Goal: Find specific page/section: Find specific page/section

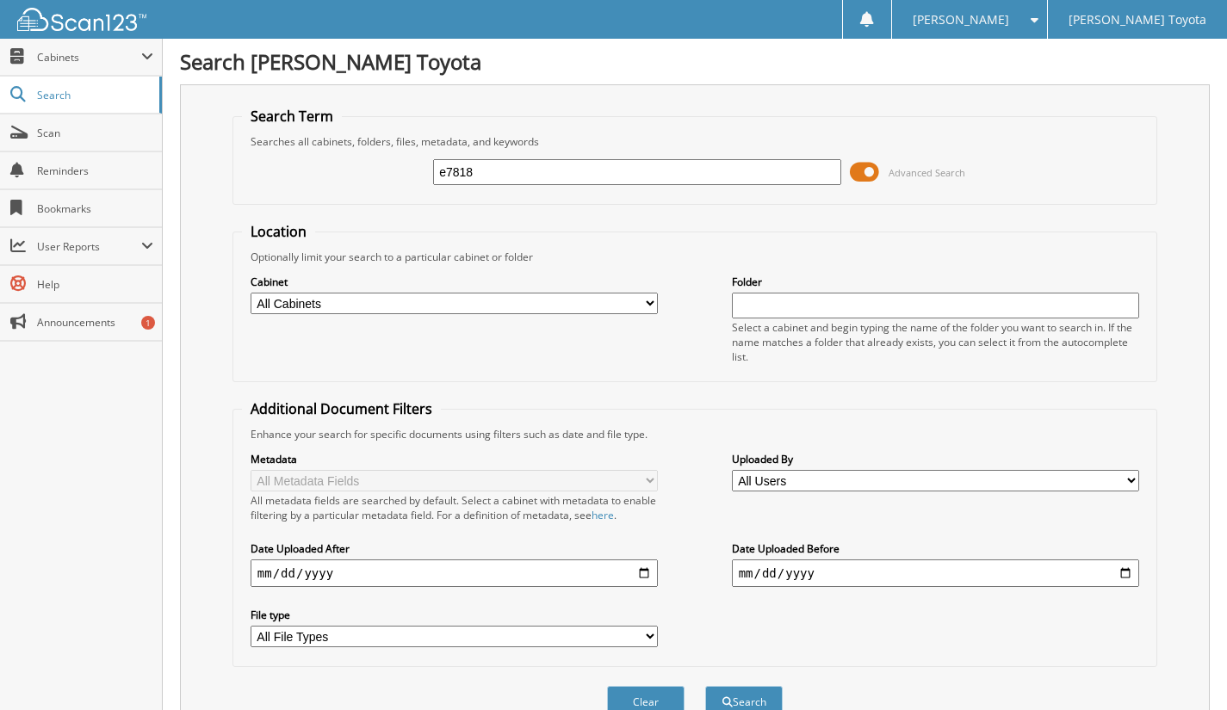
type input "e7818"
click at [705, 686] on button "Search" at bounding box center [743, 702] width 77 height 32
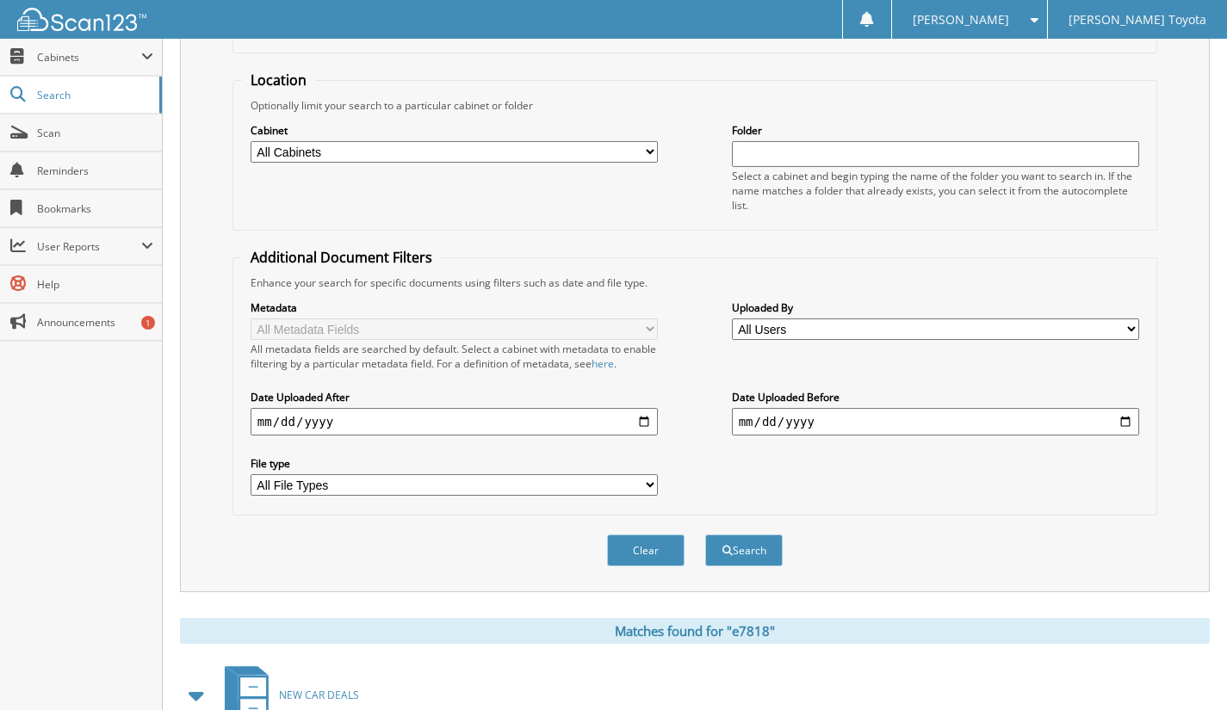
scroll to position [172, 0]
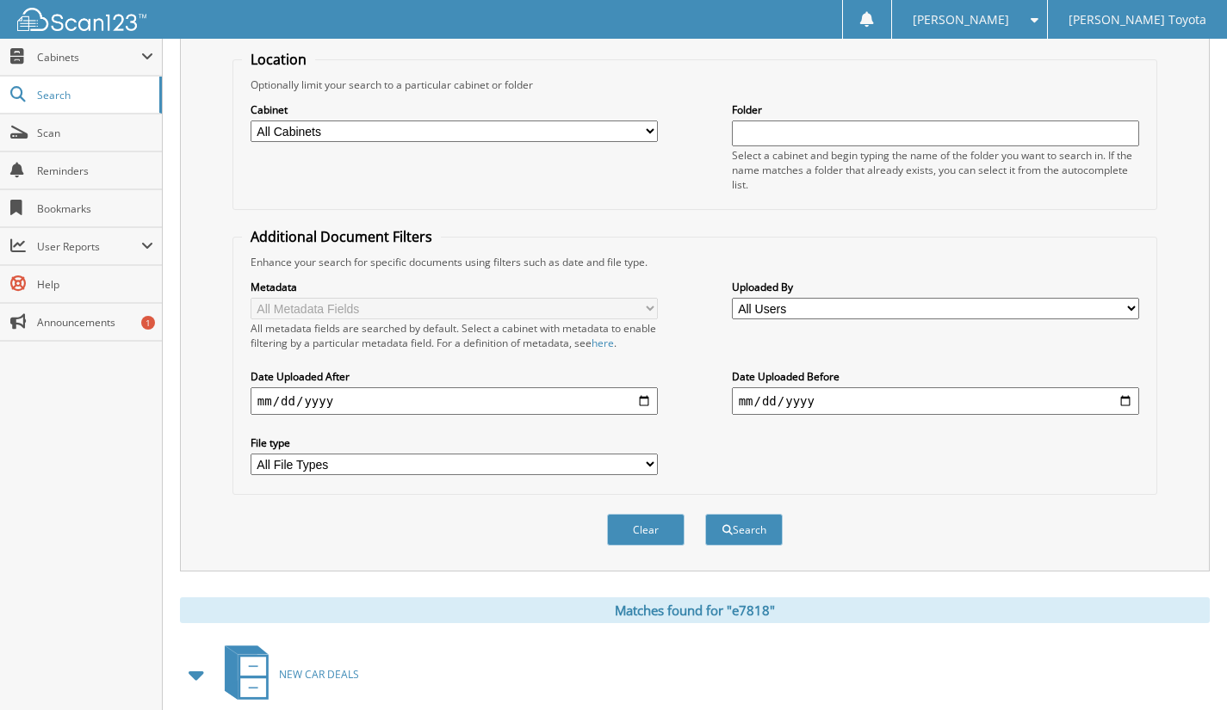
click at [749, 518] on button "Search" at bounding box center [743, 530] width 77 height 32
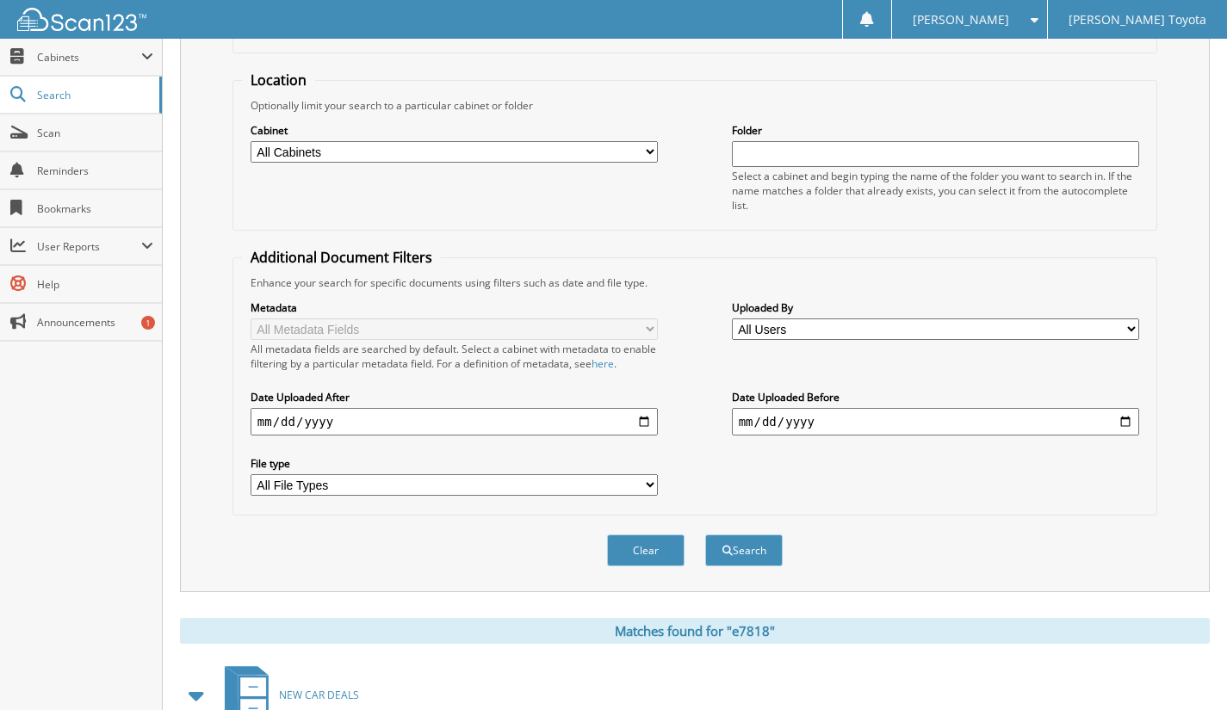
scroll to position [325, 0]
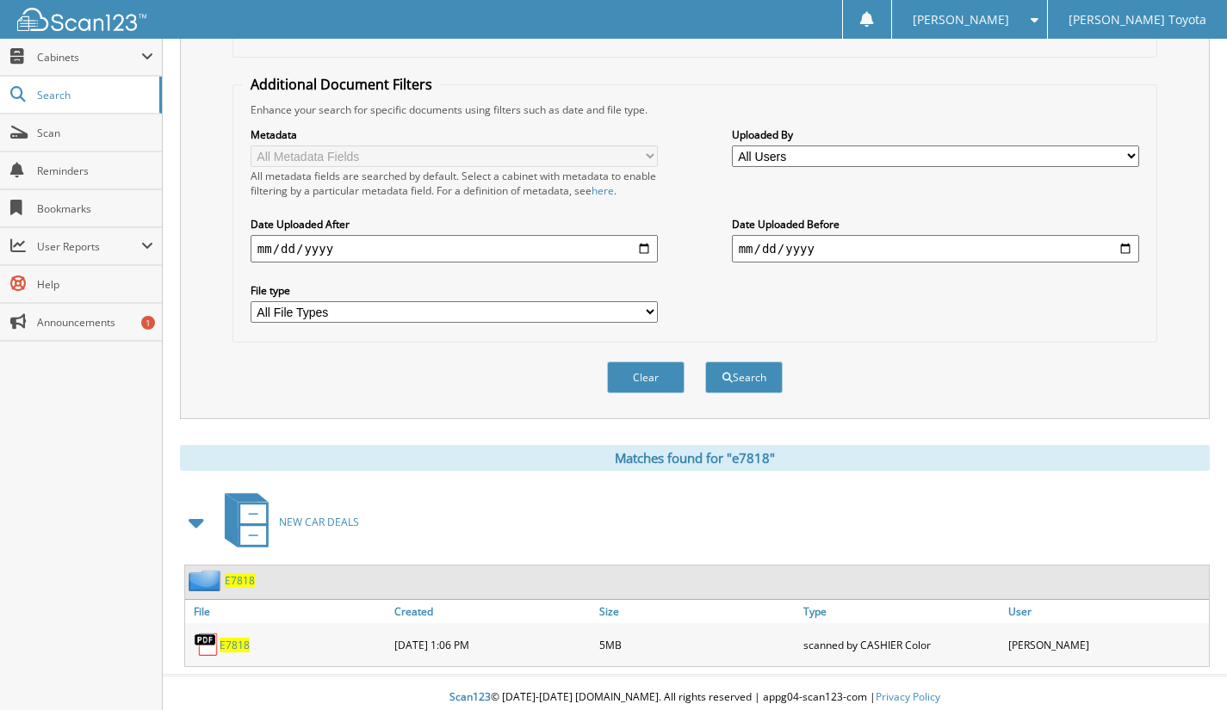
click at [233, 638] on span "E7818" at bounding box center [235, 645] width 30 height 15
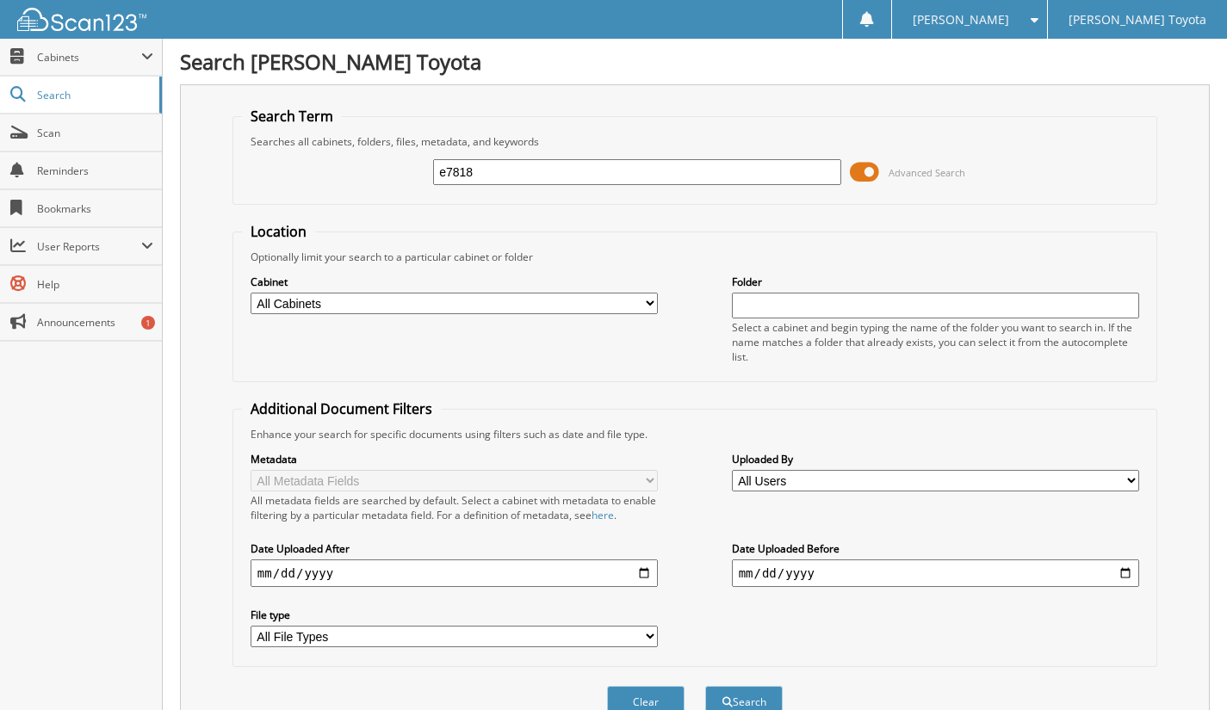
drag, startPoint x: 486, startPoint y: 170, endPoint x: 407, endPoint y: 183, distance: 80.2
click at [407, 183] on div "e7818 Advanced Search" at bounding box center [695, 172] width 906 height 46
type input "e6581"
click at [705, 686] on button "Search" at bounding box center [743, 702] width 77 height 32
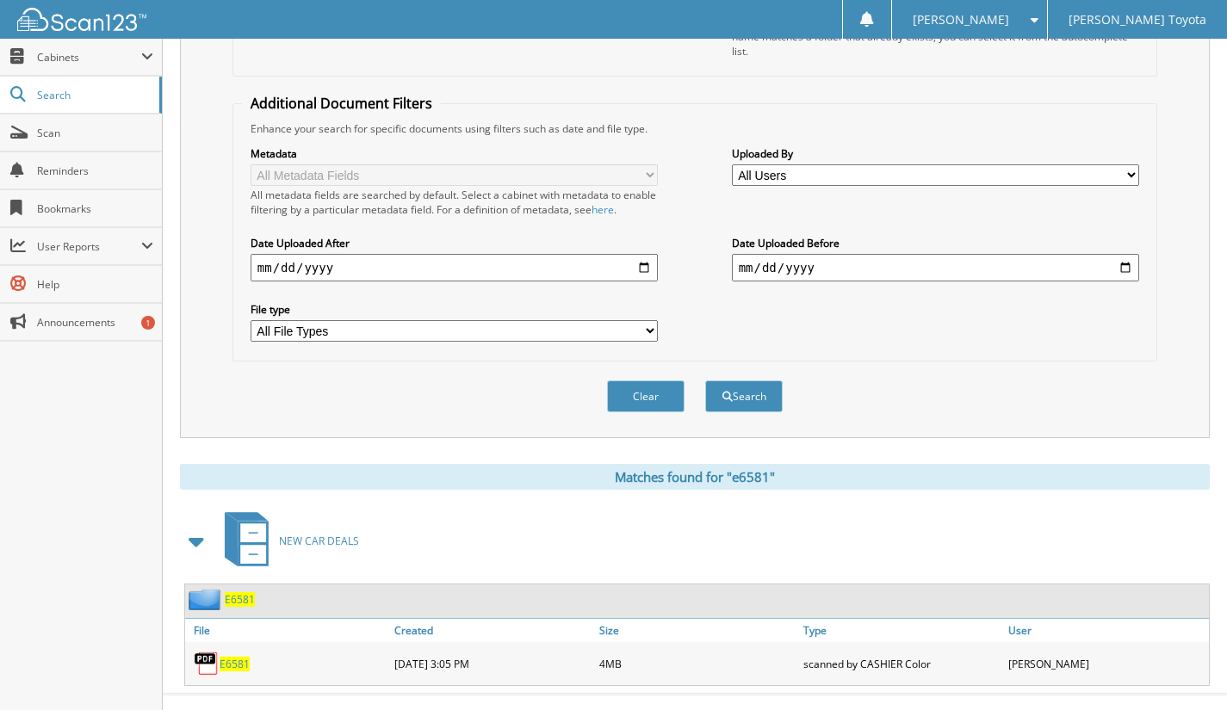
scroll to position [325, 0]
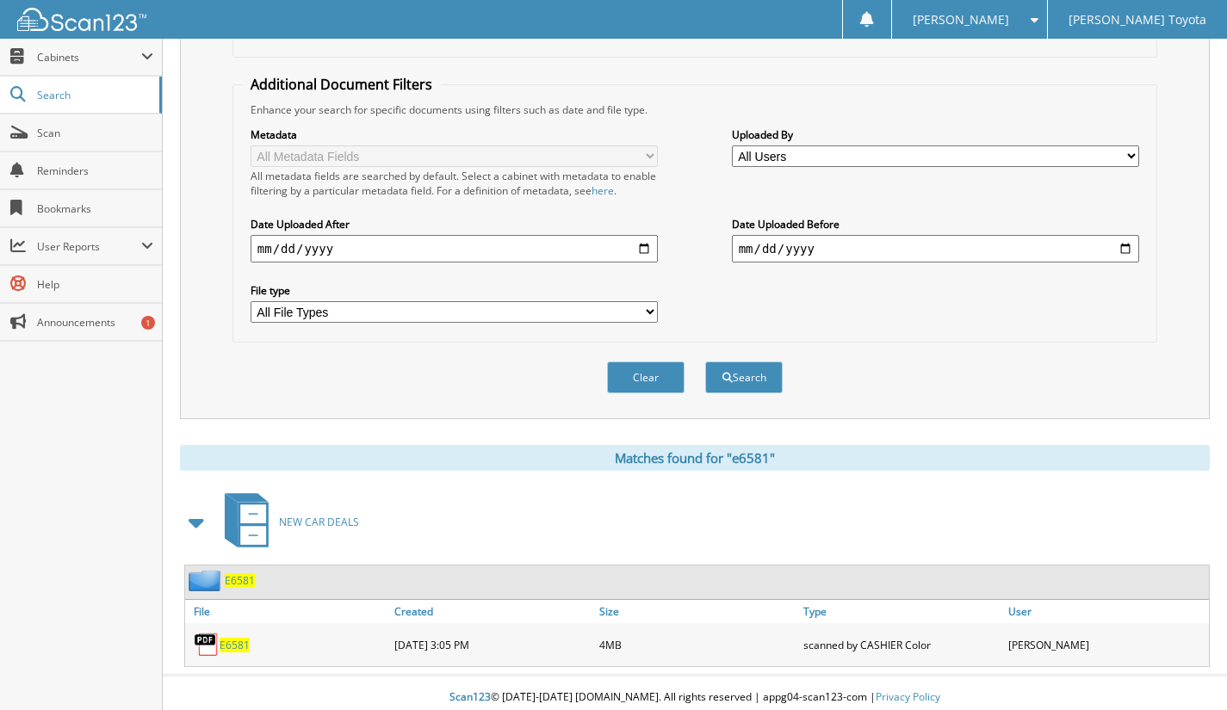
click at [227, 638] on span "E6581" at bounding box center [235, 645] width 30 height 15
